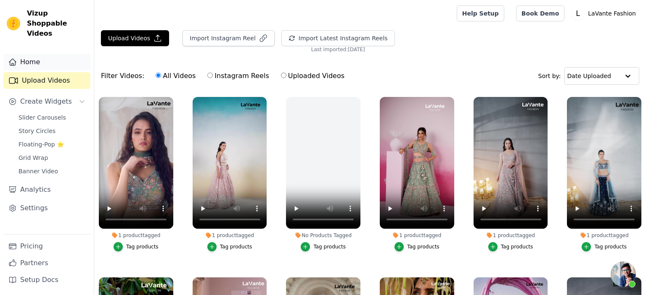
click at [32, 57] on link "Home" at bounding box center [46, 62] width 87 height 17
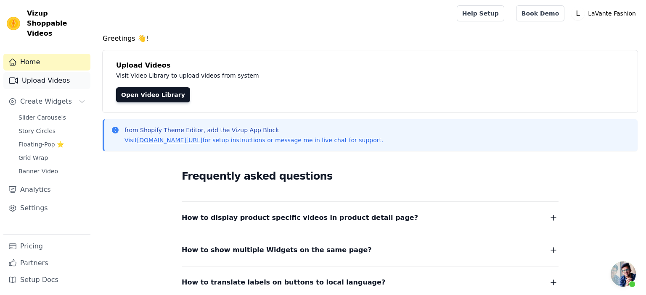
click at [38, 72] on link "Upload Videos" at bounding box center [46, 80] width 87 height 17
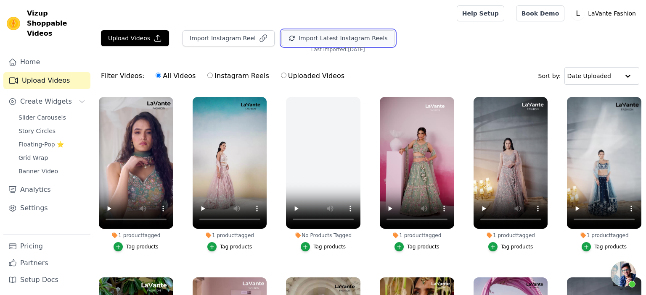
click at [310, 36] on button "Import Latest Instagram Reels" at bounding box center [337, 38] width 113 height 16
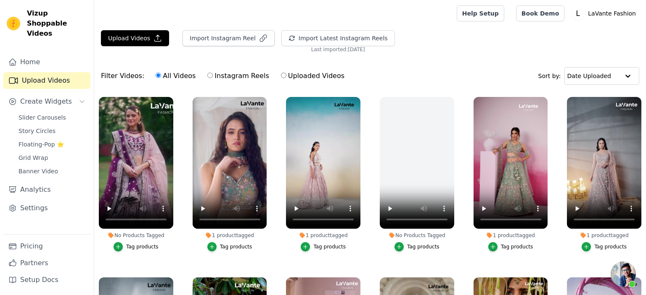
click at [142, 248] on div "Tag products" at bounding box center [142, 247] width 32 height 7
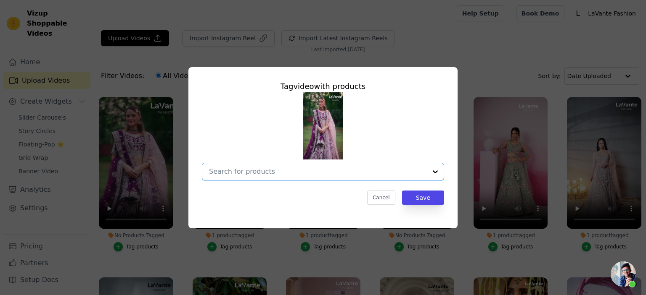
click at [287, 172] on input "No Products Tagged Tag video with products Option undefined, selected. Select i…" at bounding box center [318, 172] width 218 height 8
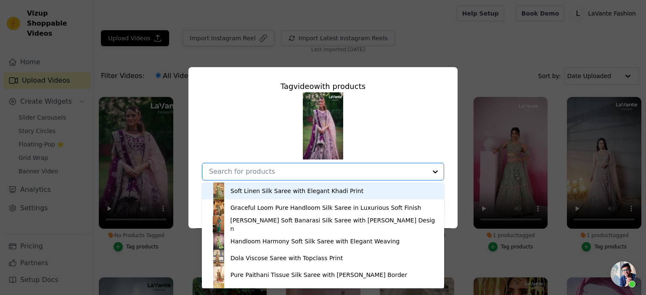
paste input "https://www.lavantefashion.com/products/pure-silk-moti-and-sequins-embroidery-b…"
click at [222, 173] on input "https://www.lavantefashion.com/products/pure-silk-moti-and-sequins-embroidery-b…" at bounding box center [318, 172] width 218 height 8
type input "pure-silk-moti-and-sequins-embroidery-bridal-lehenga-choli-dupatta"
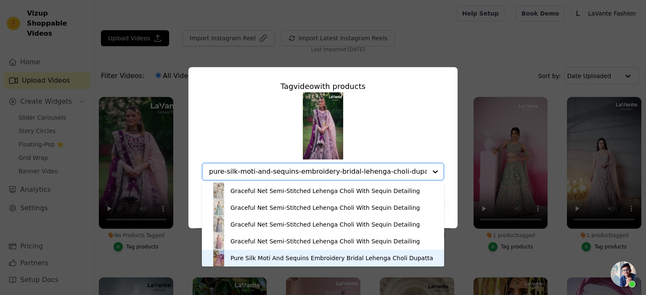
click at [252, 261] on div "Pure Silk Moti And Sequins Embroidery Bridal Lehenga Choli Dupatta" at bounding box center [331, 258] width 203 height 8
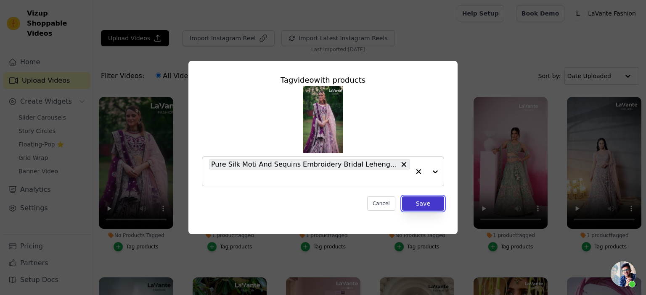
click at [424, 204] on button "Save" at bounding box center [423, 204] width 42 height 14
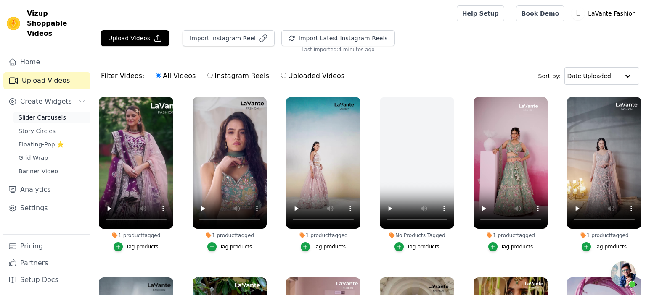
click at [51, 113] on link "Slider Carousels" at bounding box center [51, 118] width 77 height 12
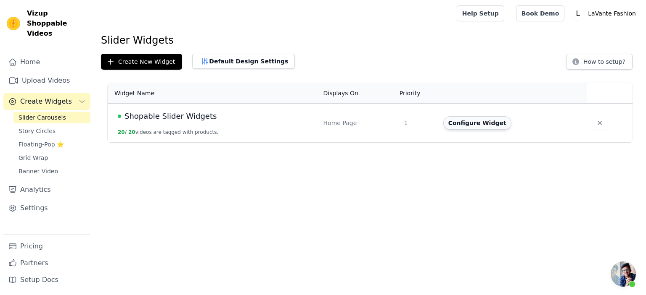
click at [472, 127] on button "Configure Widget" at bounding box center [477, 122] width 68 height 13
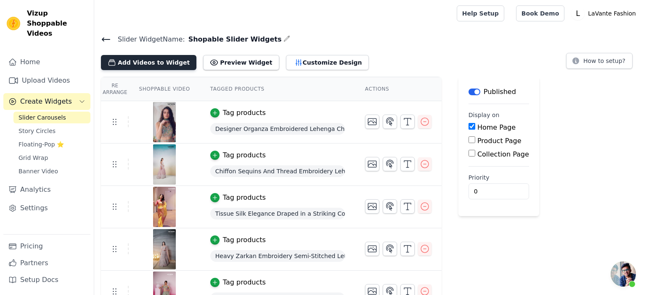
click at [164, 62] on button "Add Videos to Widget" at bounding box center [148, 62] width 95 height 15
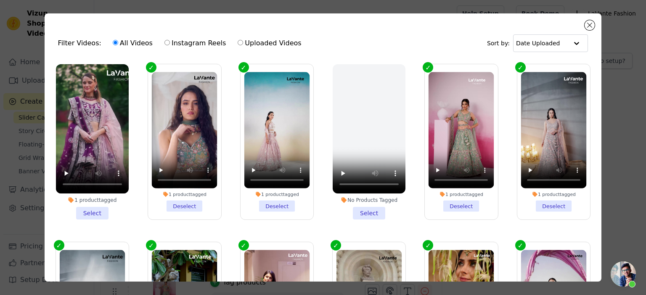
click at [91, 213] on li "1 product tagged Select" at bounding box center [92, 142] width 73 height 156
click at [0, 0] on input "1 product tagged Select" at bounding box center [0, 0] width 0 height 0
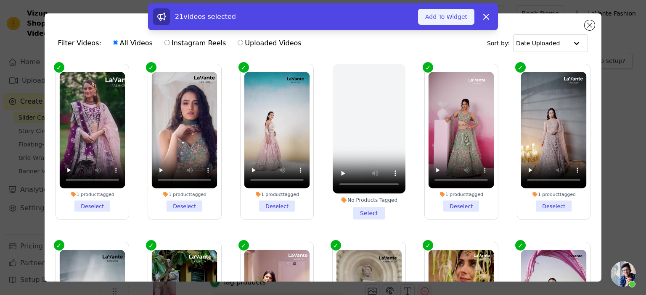
click at [456, 18] on button "Add To Widget" at bounding box center [446, 17] width 56 height 16
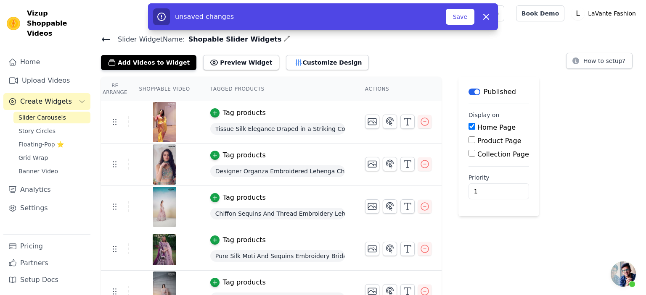
type input "1"
click at [494, 189] on input "1" at bounding box center [498, 192] width 61 height 16
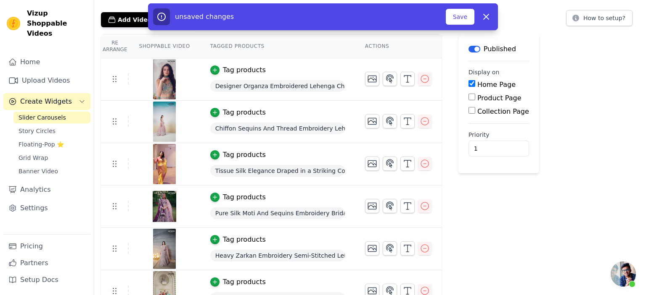
scroll to position [89, 0]
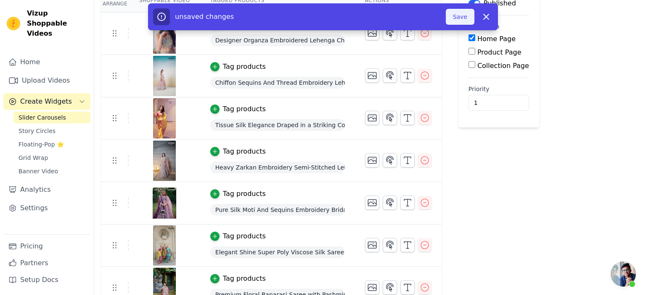
click at [459, 16] on button "Save" at bounding box center [459, 17] width 29 height 16
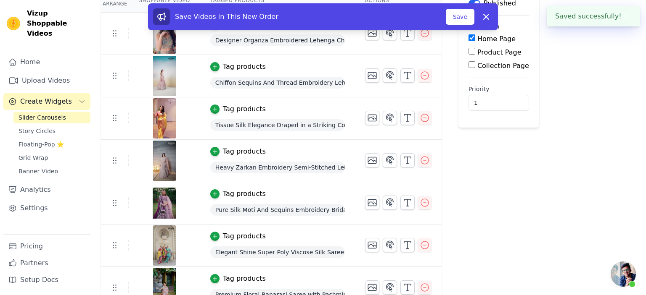
scroll to position [0, 0]
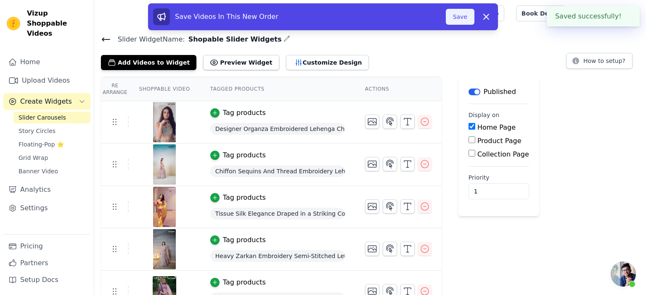
click at [455, 22] on button "Save" at bounding box center [459, 17] width 29 height 16
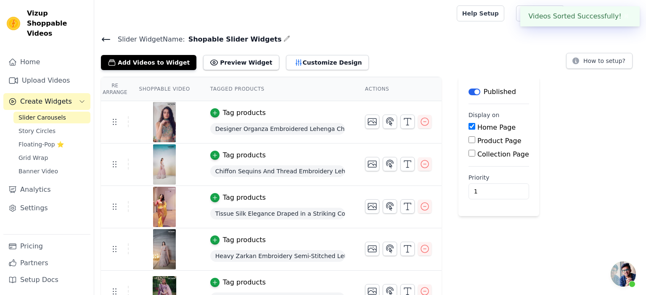
click at [446, 18] on div at bounding box center [273, 13] width 345 height 27
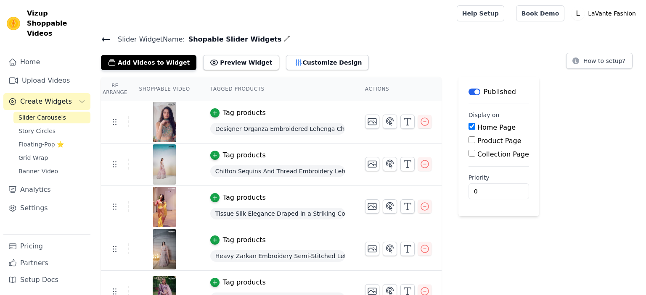
click at [103, 37] on icon at bounding box center [106, 39] width 10 height 10
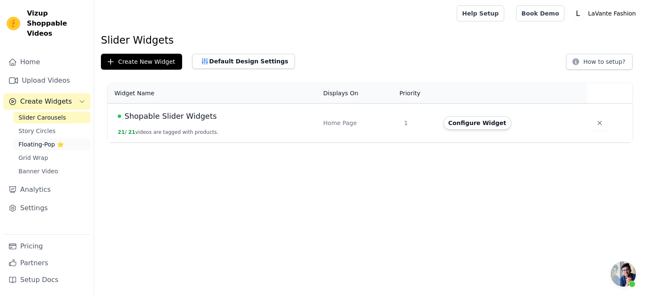
click at [41, 140] on span "Floating-Pop ⭐" at bounding box center [40, 144] width 45 height 8
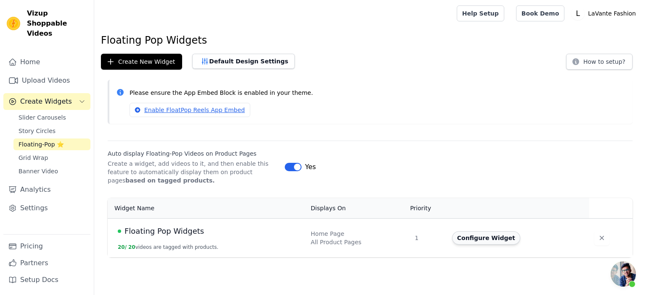
click at [487, 237] on button "Configure Widget" at bounding box center [486, 238] width 68 height 13
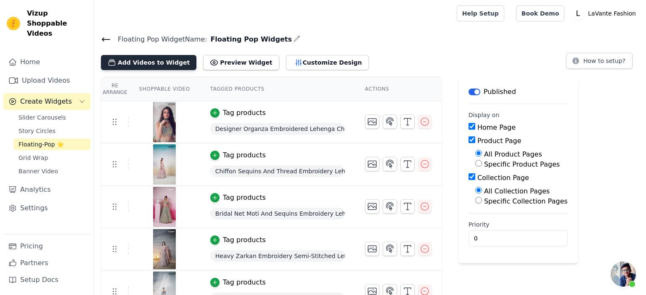
click at [169, 60] on button "Add Videos to Widget" at bounding box center [148, 62] width 95 height 15
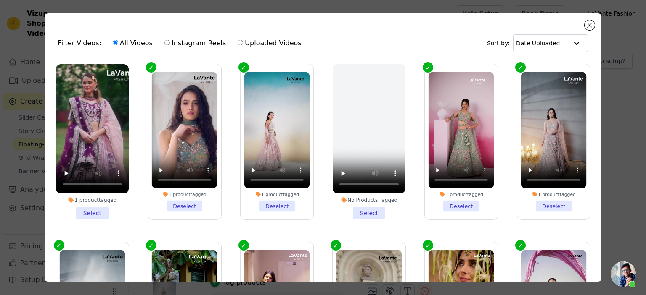
click at [97, 215] on li "1 product tagged Select" at bounding box center [92, 142] width 73 height 156
click at [0, 0] on input "1 product tagged Select" at bounding box center [0, 0] width 0 height 0
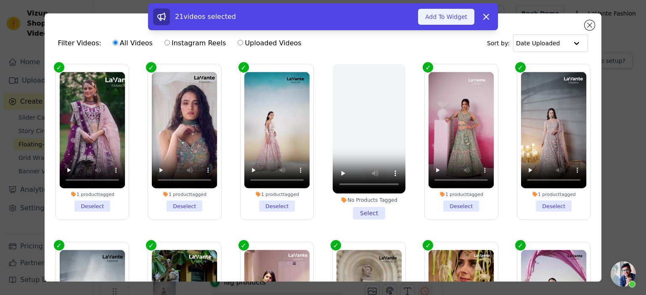
click at [441, 18] on button "Add To Widget" at bounding box center [446, 17] width 56 height 16
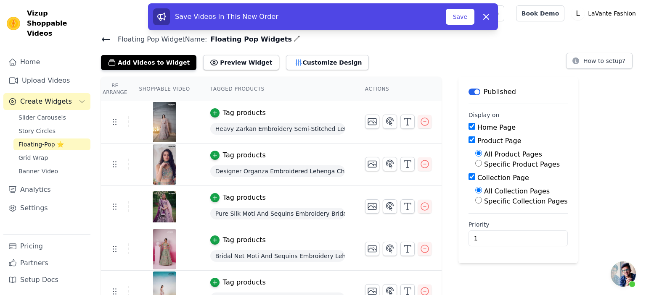
type input "1"
click at [527, 235] on input "1" at bounding box center [517, 239] width 99 height 16
click at [462, 19] on button "Save" at bounding box center [459, 17] width 29 height 16
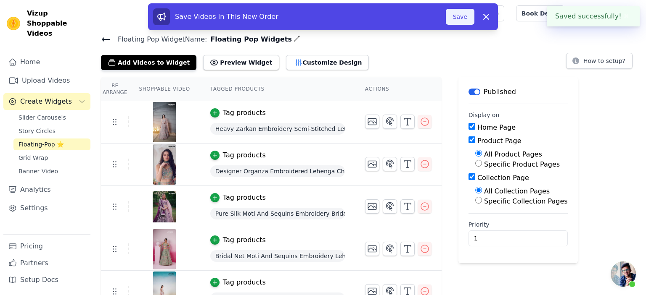
click at [460, 21] on button "Save" at bounding box center [459, 17] width 29 height 16
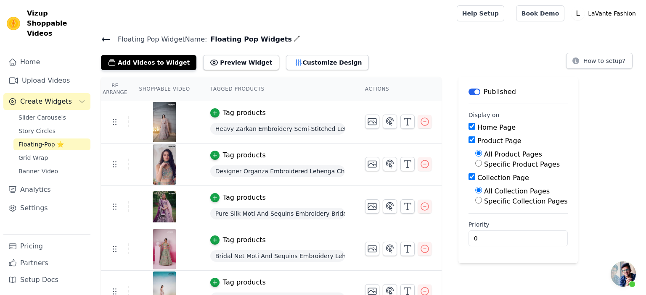
click at [103, 37] on icon at bounding box center [106, 39] width 10 height 10
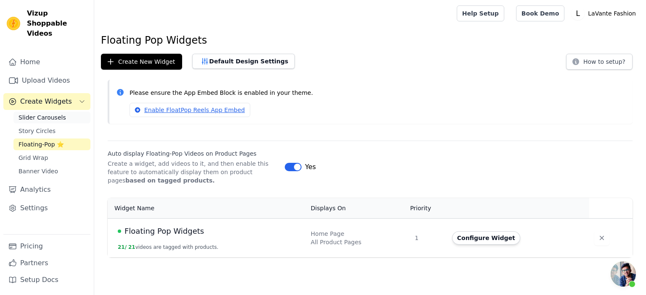
click at [46, 113] on span "Slider Carousels" at bounding box center [41, 117] width 47 height 8
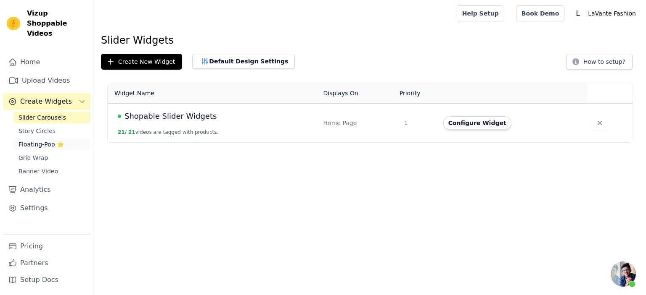
click at [40, 140] on span "Floating-Pop ⭐" at bounding box center [40, 144] width 45 height 8
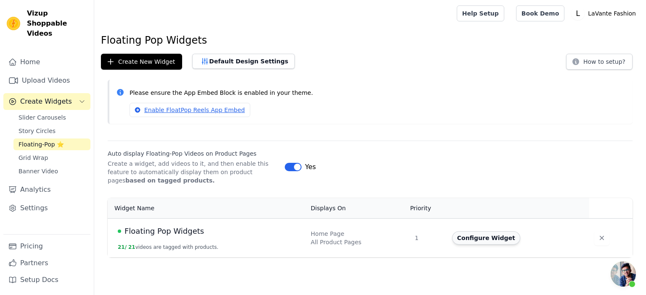
click at [501, 240] on button "Configure Widget" at bounding box center [486, 238] width 68 height 13
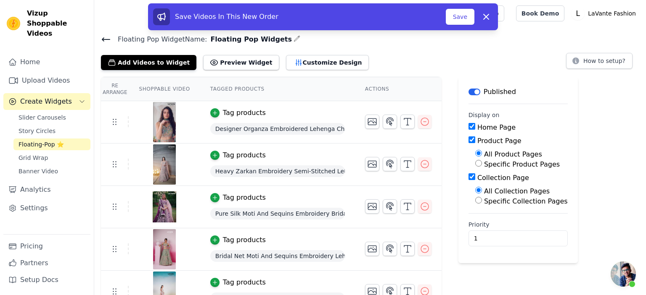
type input "1"
click at [527, 235] on input "1" at bounding box center [517, 239] width 99 height 16
click at [464, 19] on button "Save" at bounding box center [459, 17] width 29 height 16
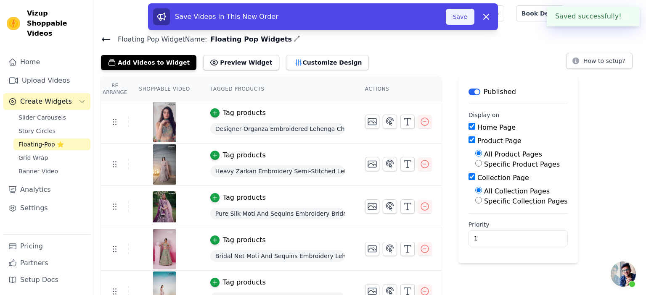
click at [461, 17] on button "Save" at bounding box center [459, 17] width 29 height 16
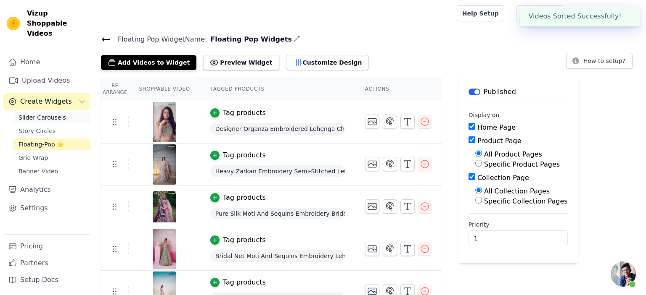
click at [26, 113] on span "Slider Carousels" at bounding box center [41, 117] width 47 height 8
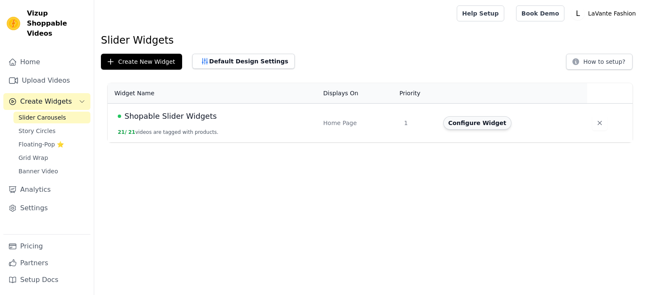
click at [478, 125] on button "Configure Widget" at bounding box center [477, 122] width 68 height 13
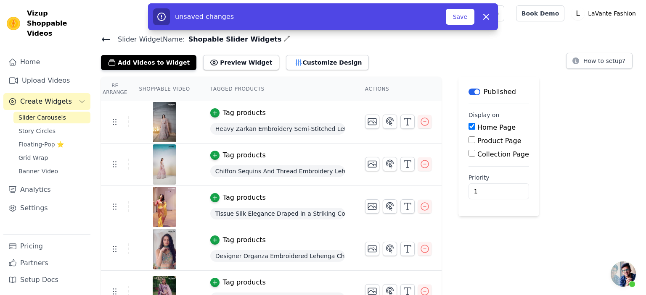
type input "1"
click at [493, 189] on input "1" at bounding box center [498, 192] width 61 height 16
click at [464, 16] on button "Save" at bounding box center [459, 17] width 29 height 16
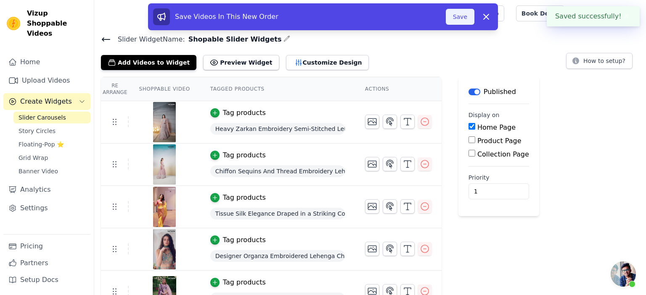
click at [459, 17] on button "Save" at bounding box center [459, 17] width 29 height 16
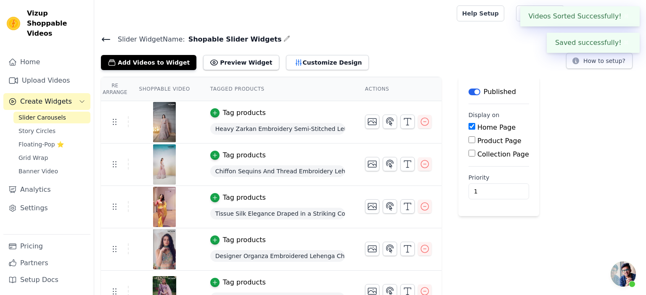
click at [105, 36] on icon at bounding box center [106, 39] width 10 height 10
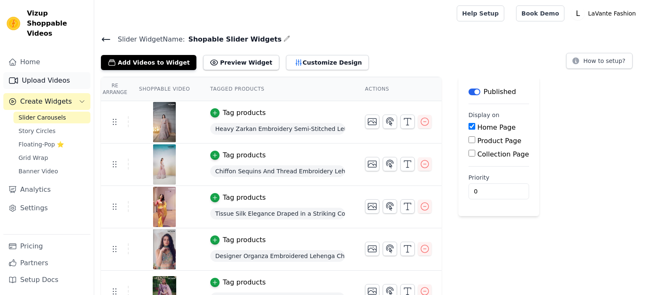
click at [44, 72] on link "Upload Videos" at bounding box center [46, 80] width 87 height 17
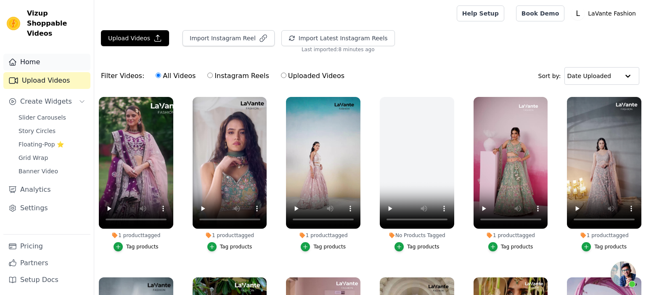
click at [31, 55] on link "Home" at bounding box center [46, 62] width 87 height 17
